Goal: Transaction & Acquisition: Obtain resource

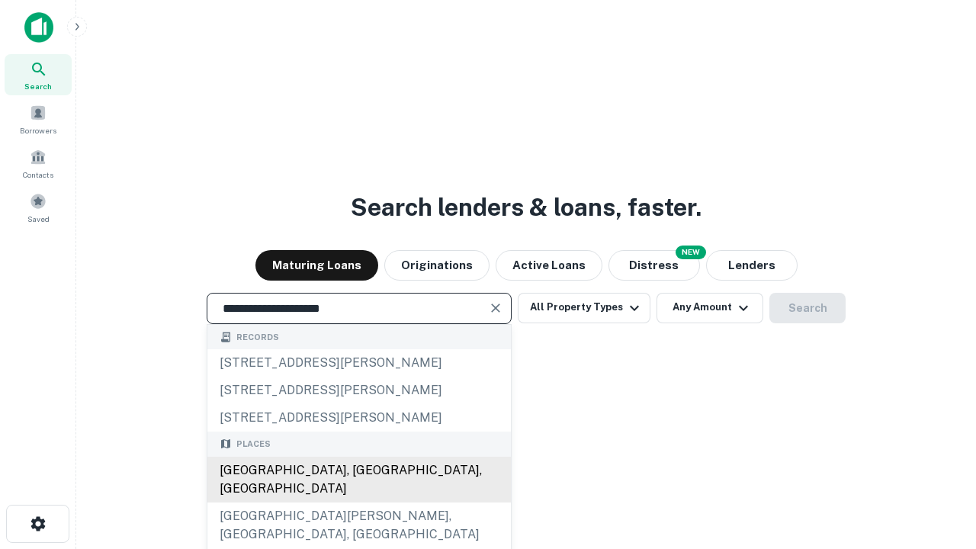
click at [359, 503] on div "[GEOGRAPHIC_DATA], [GEOGRAPHIC_DATA], [GEOGRAPHIC_DATA]" at bounding box center [359, 480] width 304 height 46
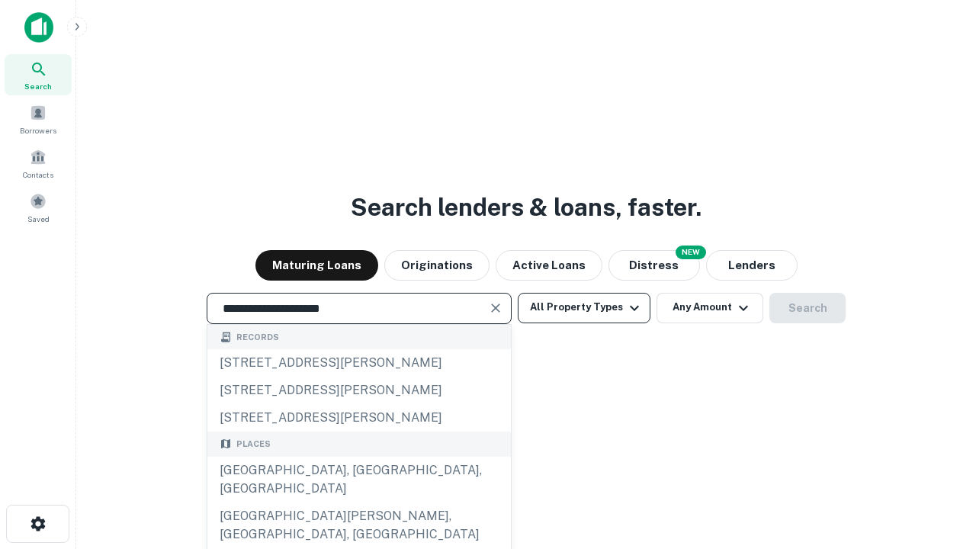
type input "**********"
click at [584, 307] on button "All Property Types" at bounding box center [584, 308] width 133 height 31
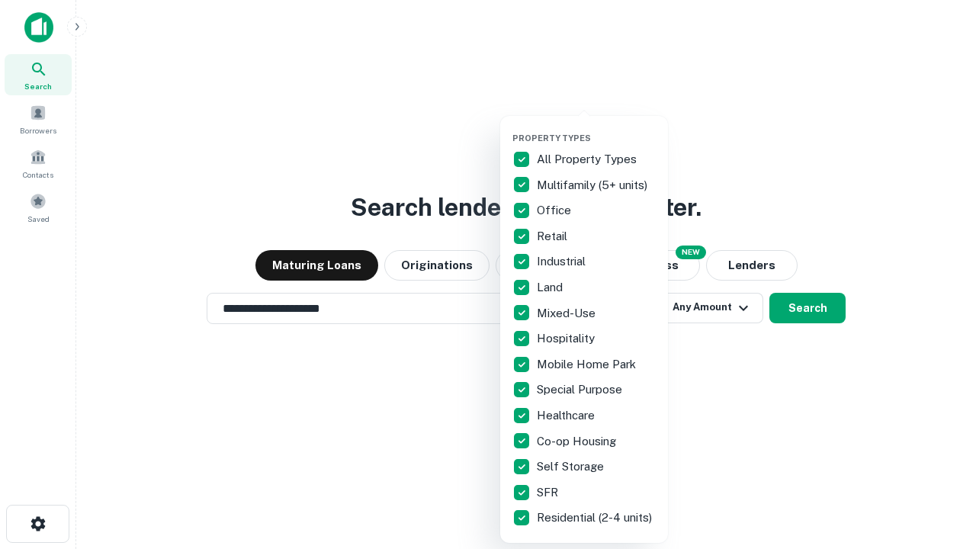
click at [597, 128] on button "button" at bounding box center [597, 128] width 168 height 1
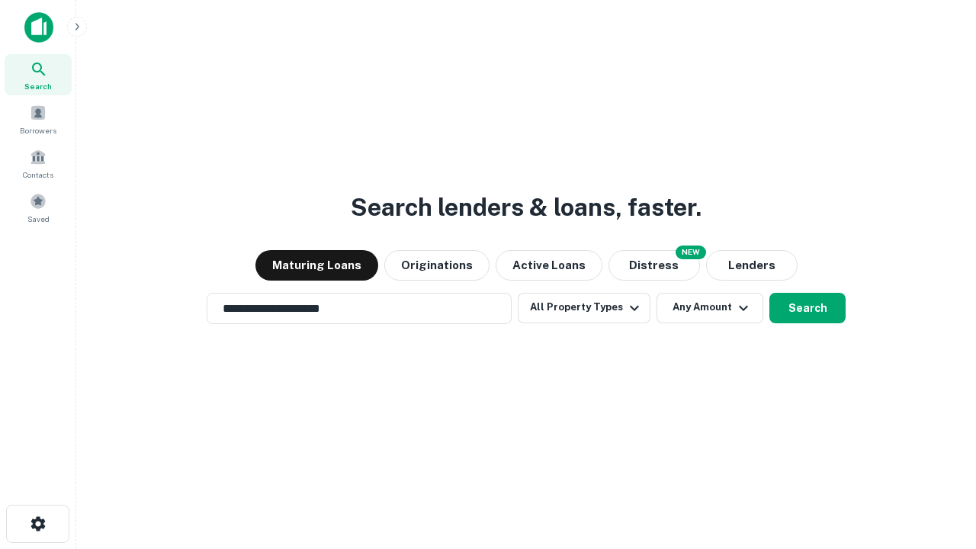
scroll to position [24, 0]
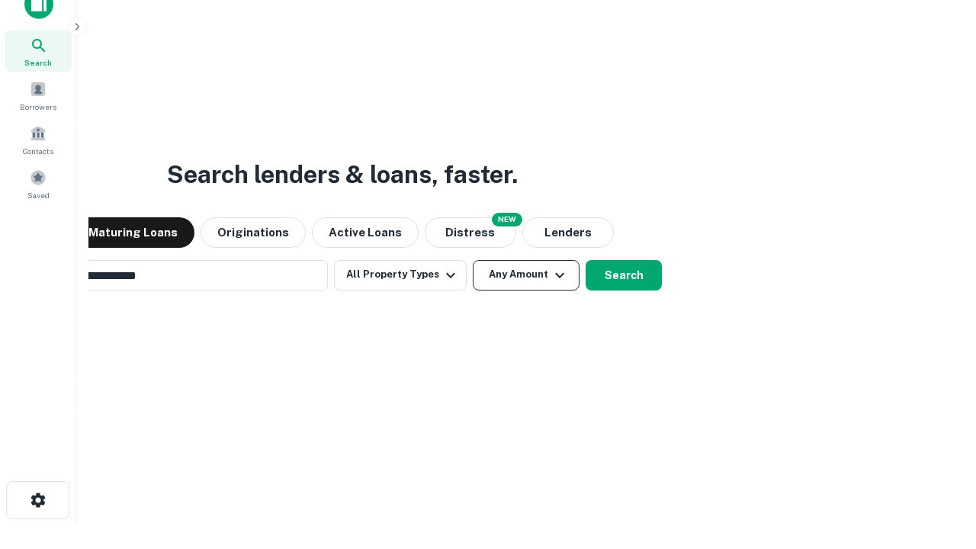
click at [473, 260] on button "Any Amount" at bounding box center [526, 275] width 107 height 31
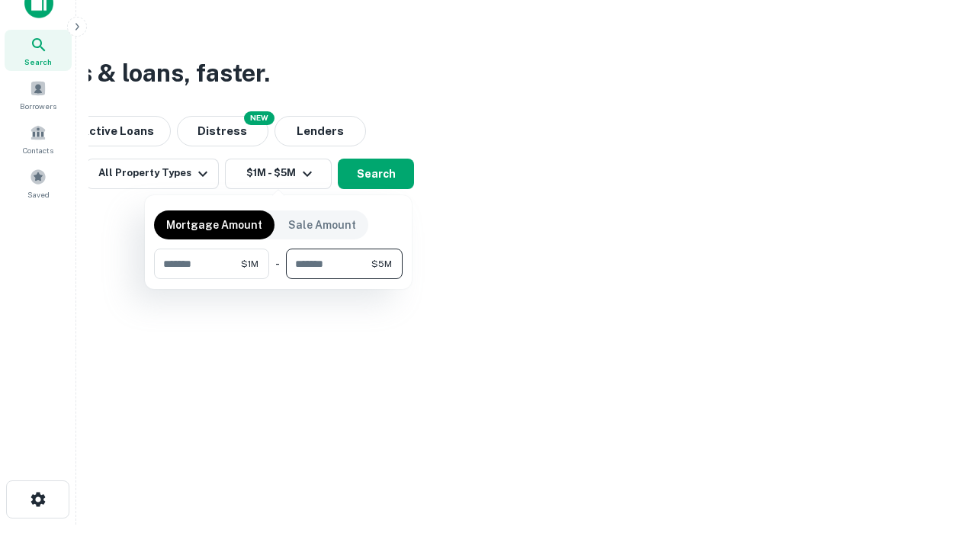
type input "*******"
click at [278, 279] on button "button" at bounding box center [278, 279] width 249 height 1
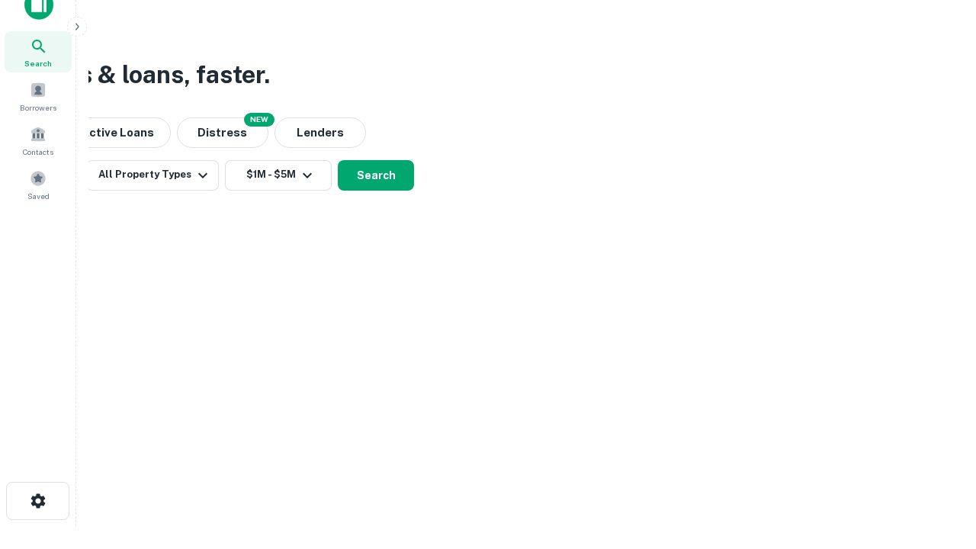
scroll to position [9, 281]
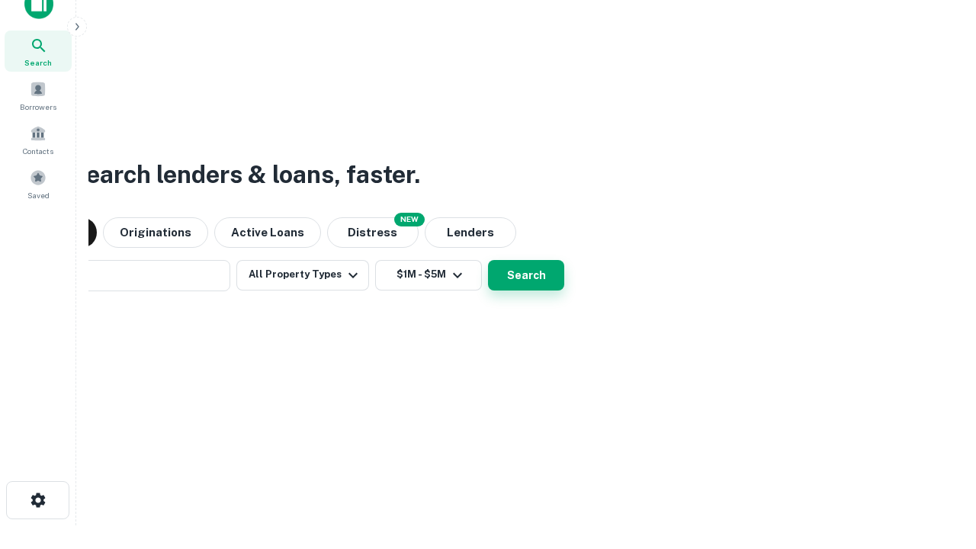
click at [488, 260] on button "Search" at bounding box center [526, 275] width 76 height 31
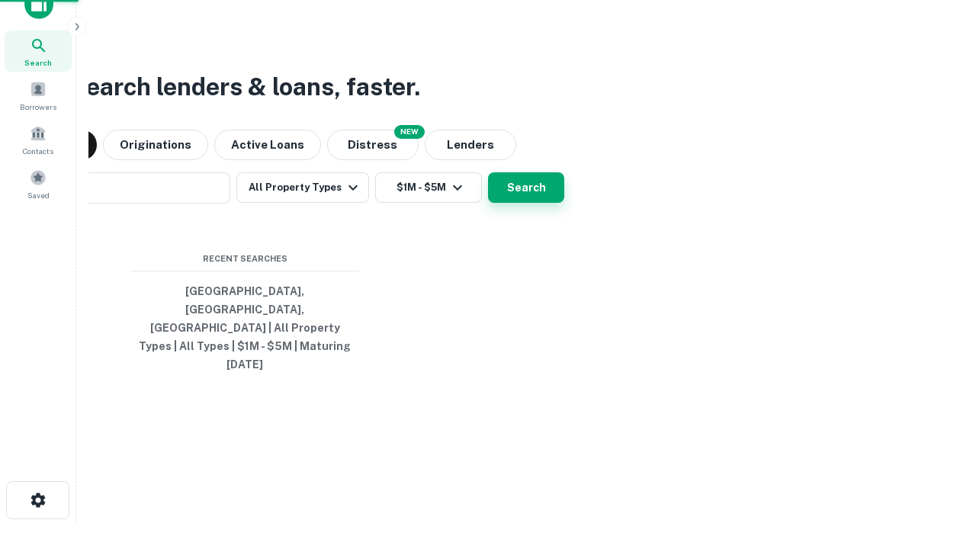
scroll to position [40, 432]
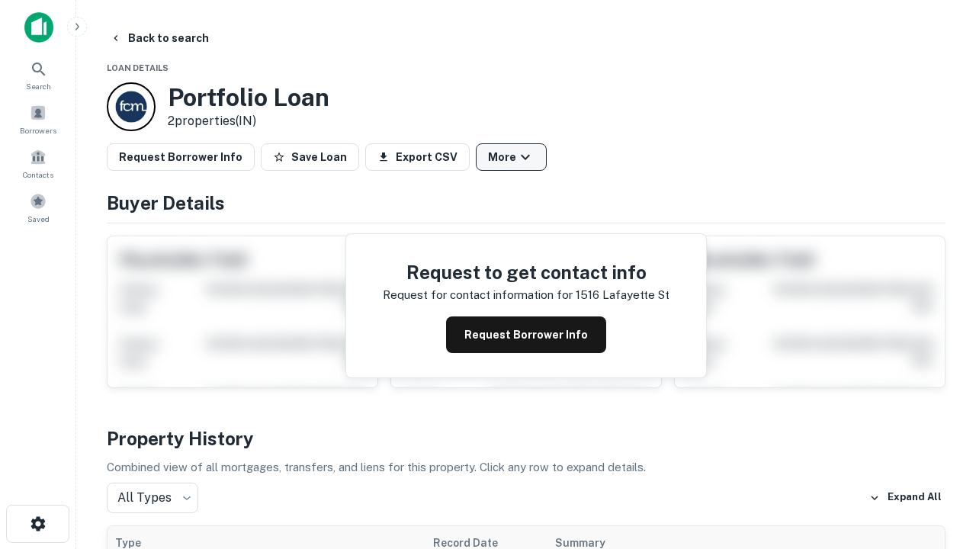
click at [511, 157] on button "More" at bounding box center [511, 156] width 71 height 27
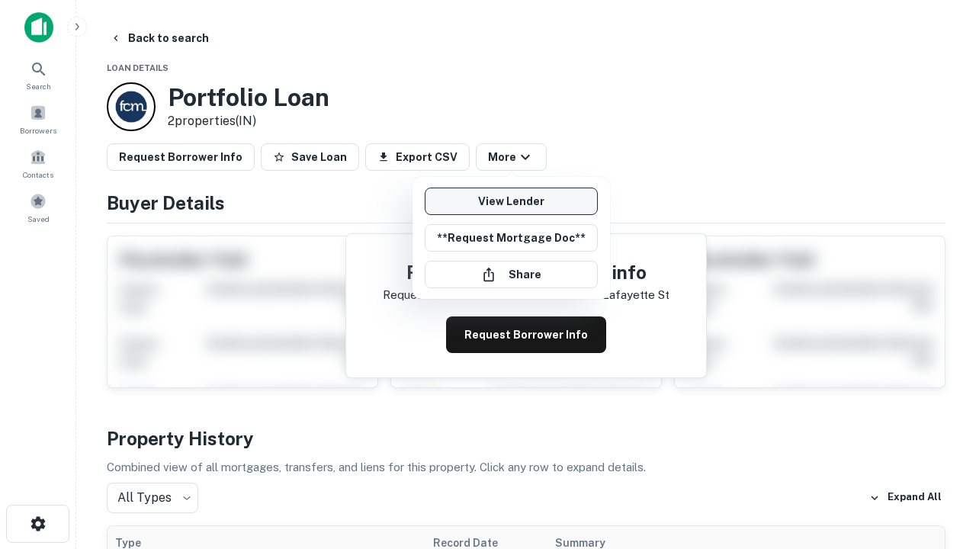
click at [511, 201] on link "View Lender" at bounding box center [511, 201] width 173 height 27
